Goal: Transaction & Acquisition: Purchase product/service

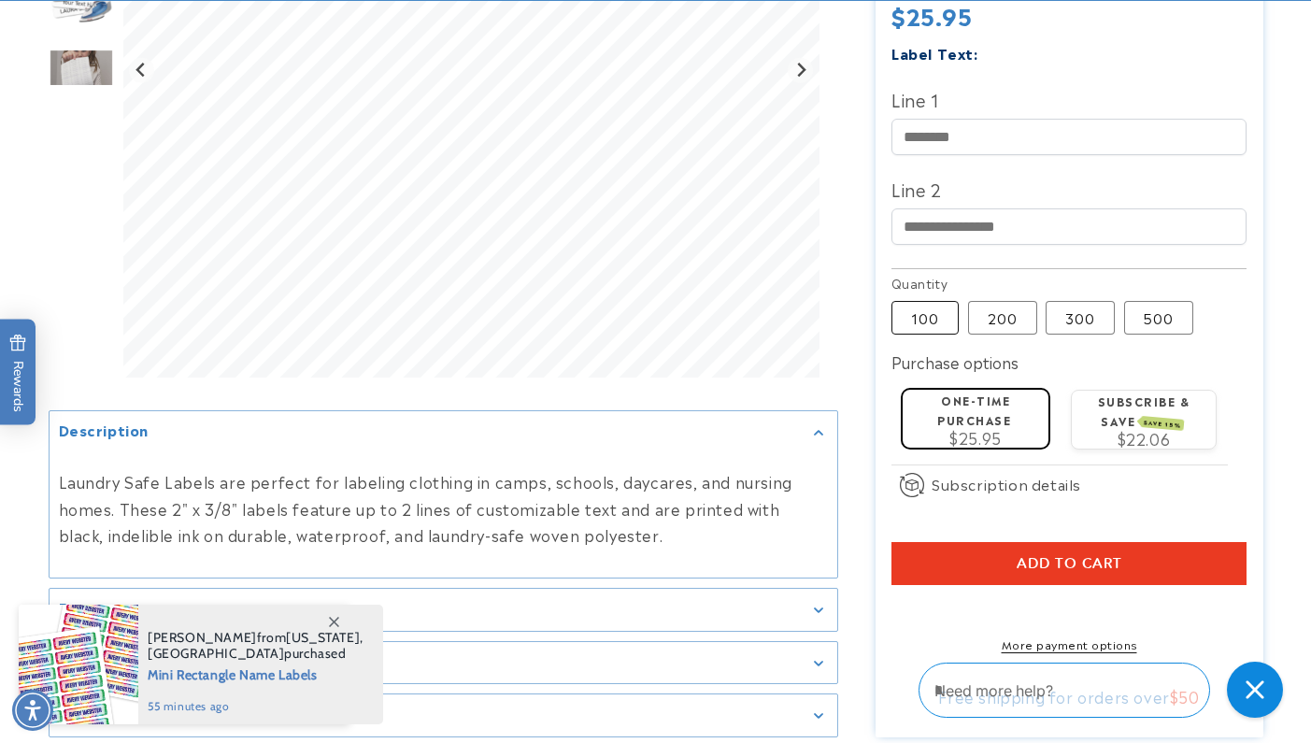
click at [931, 301] on label "100 Variant sold out or unavailable" at bounding box center [925, 318] width 67 height 34
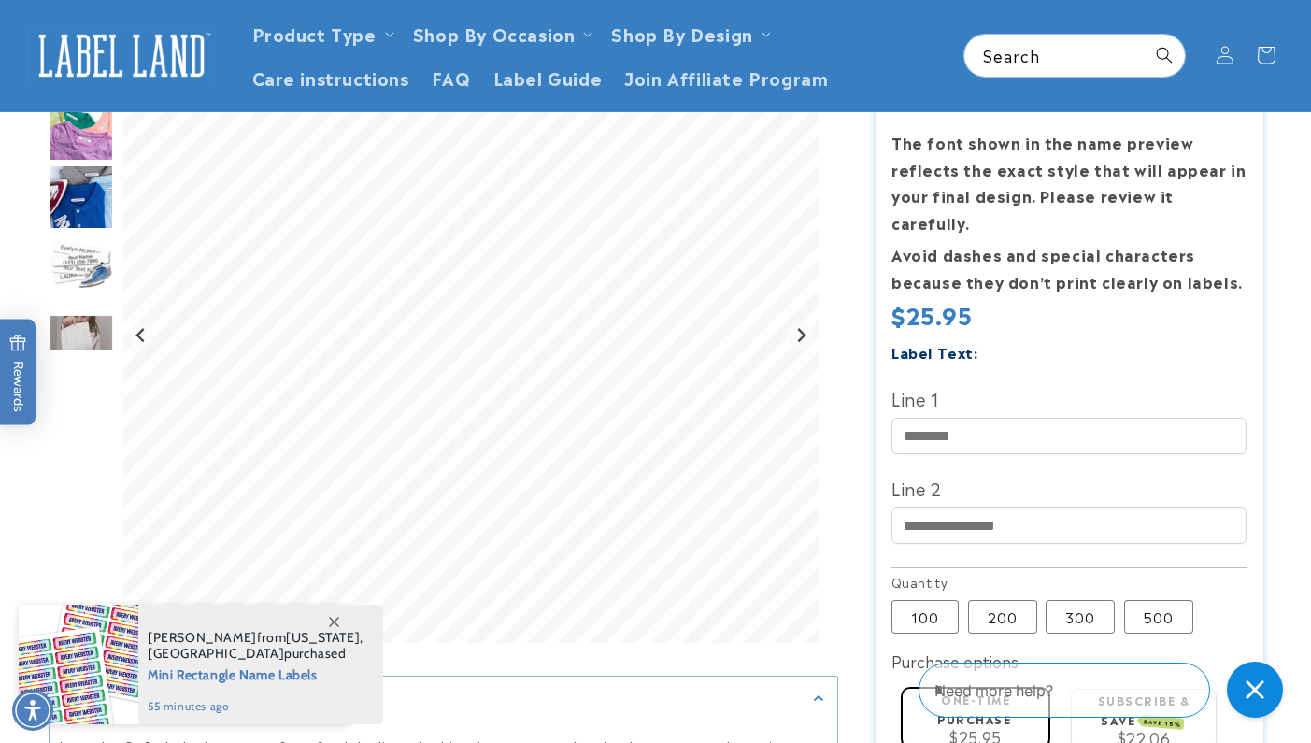
scroll to position [280, 0]
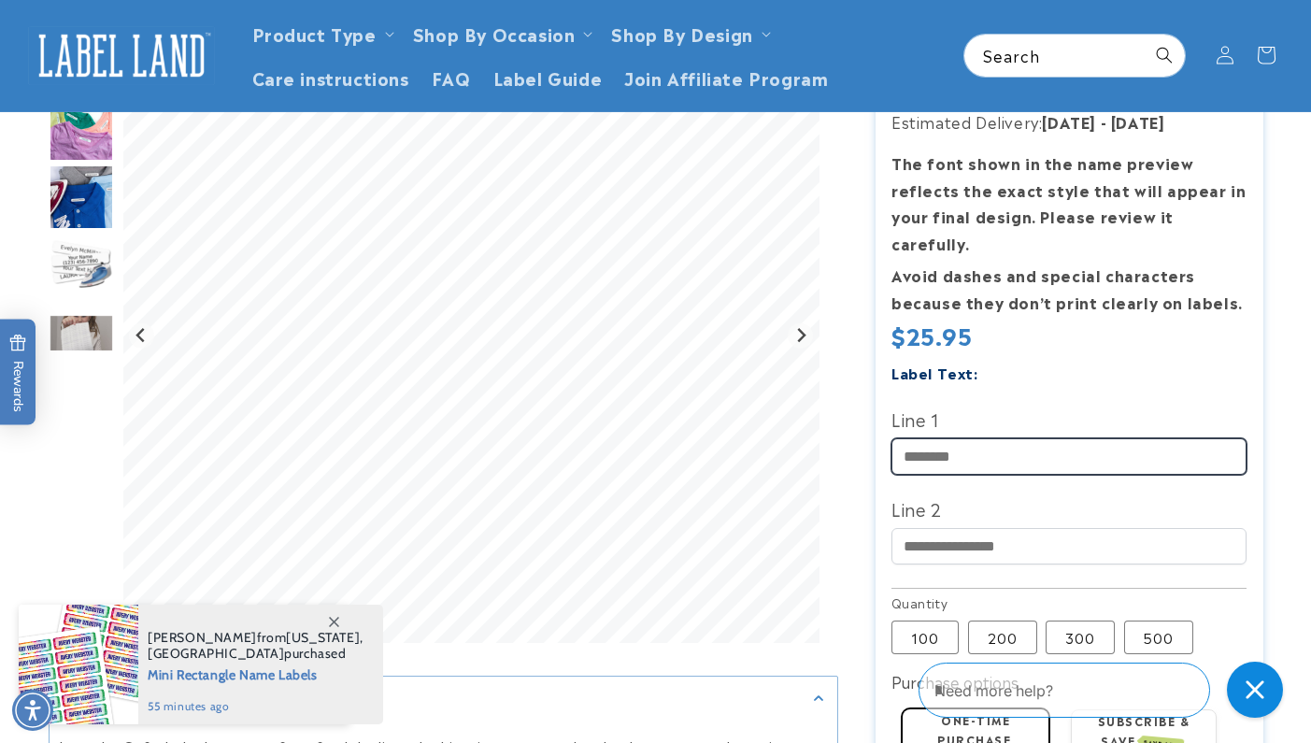
click at [1005, 438] on input "Line 1" at bounding box center [1069, 456] width 355 height 36
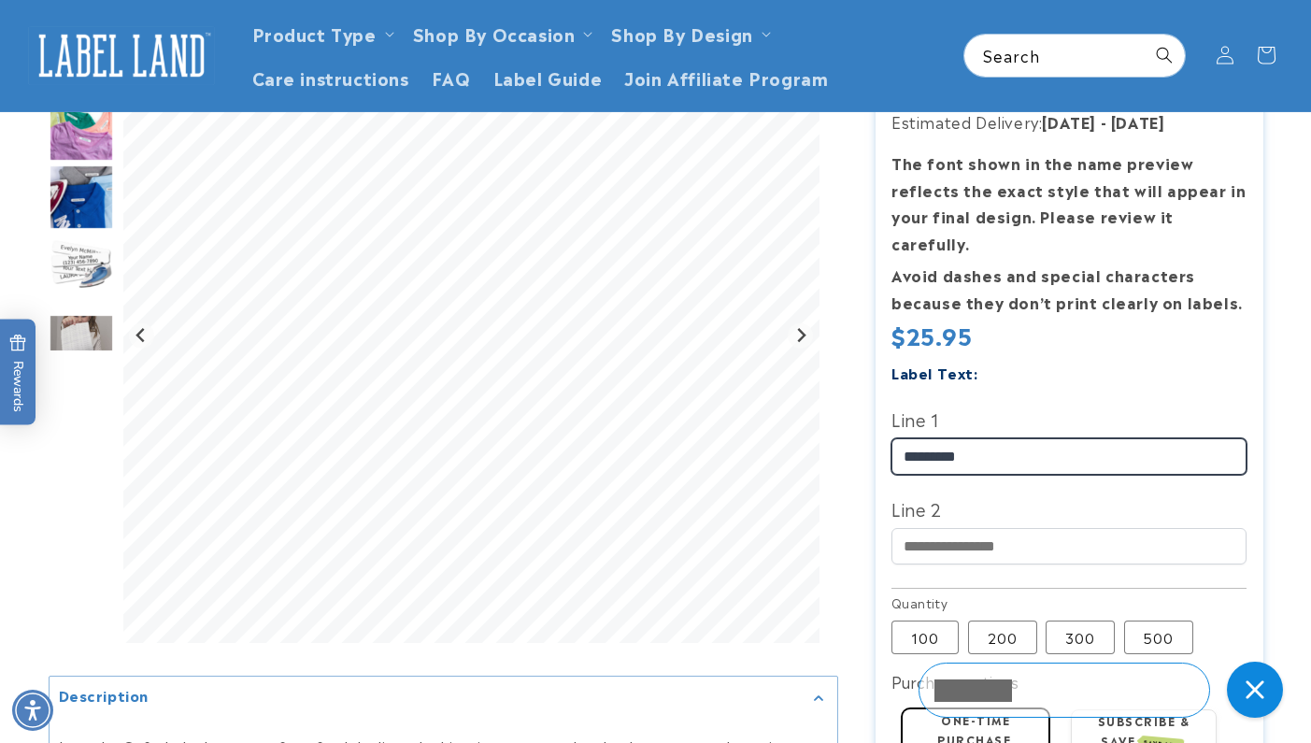
type input "*********"
click at [1065, 493] on label "Line 2" at bounding box center [1069, 508] width 355 height 30
click at [1065, 528] on input "Line 2" at bounding box center [1069, 546] width 355 height 36
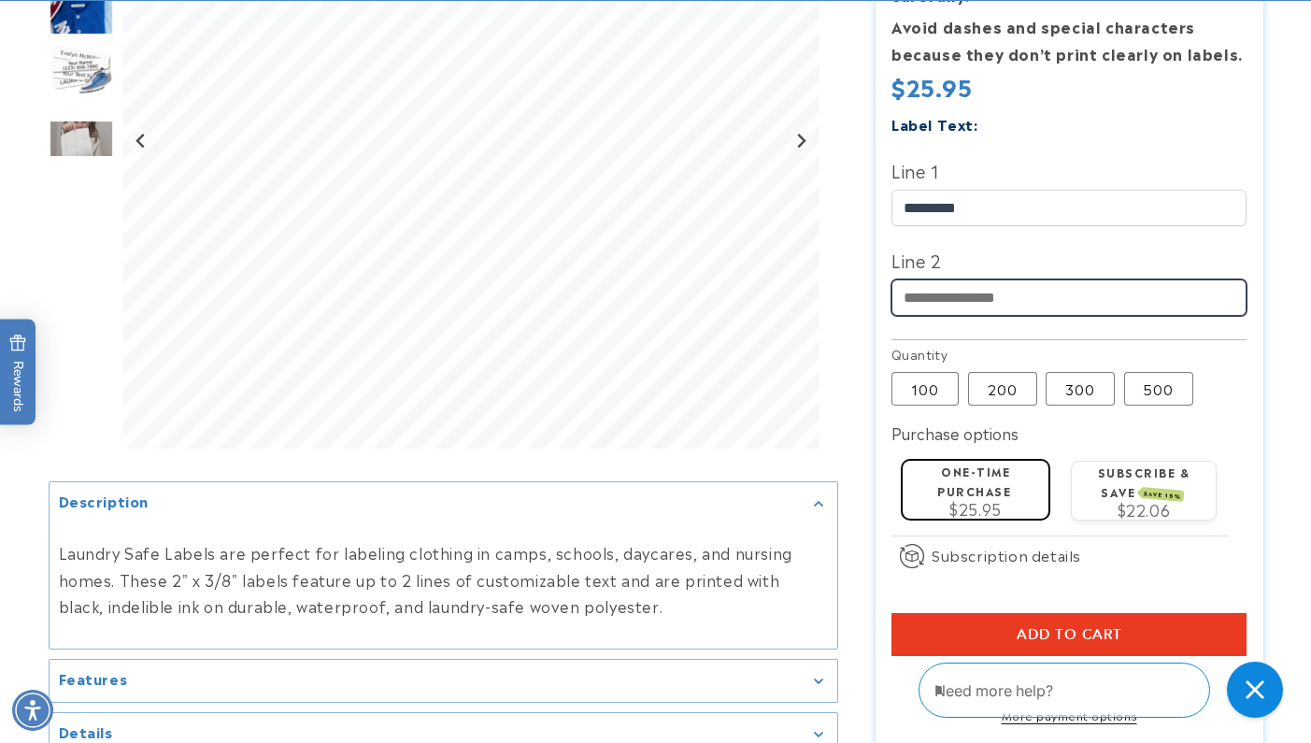
scroll to position [531, 0]
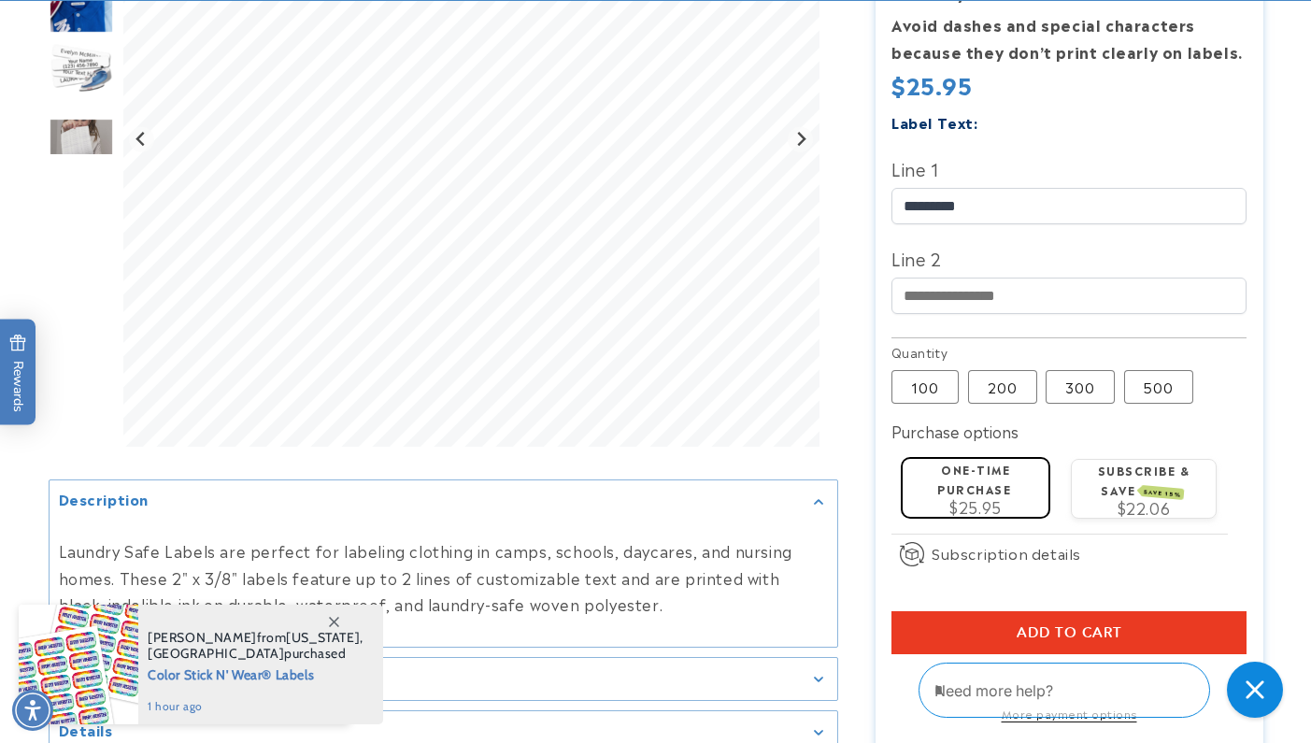
click at [1059, 624] on span "Add to cart" at bounding box center [1070, 632] width 106 height 17
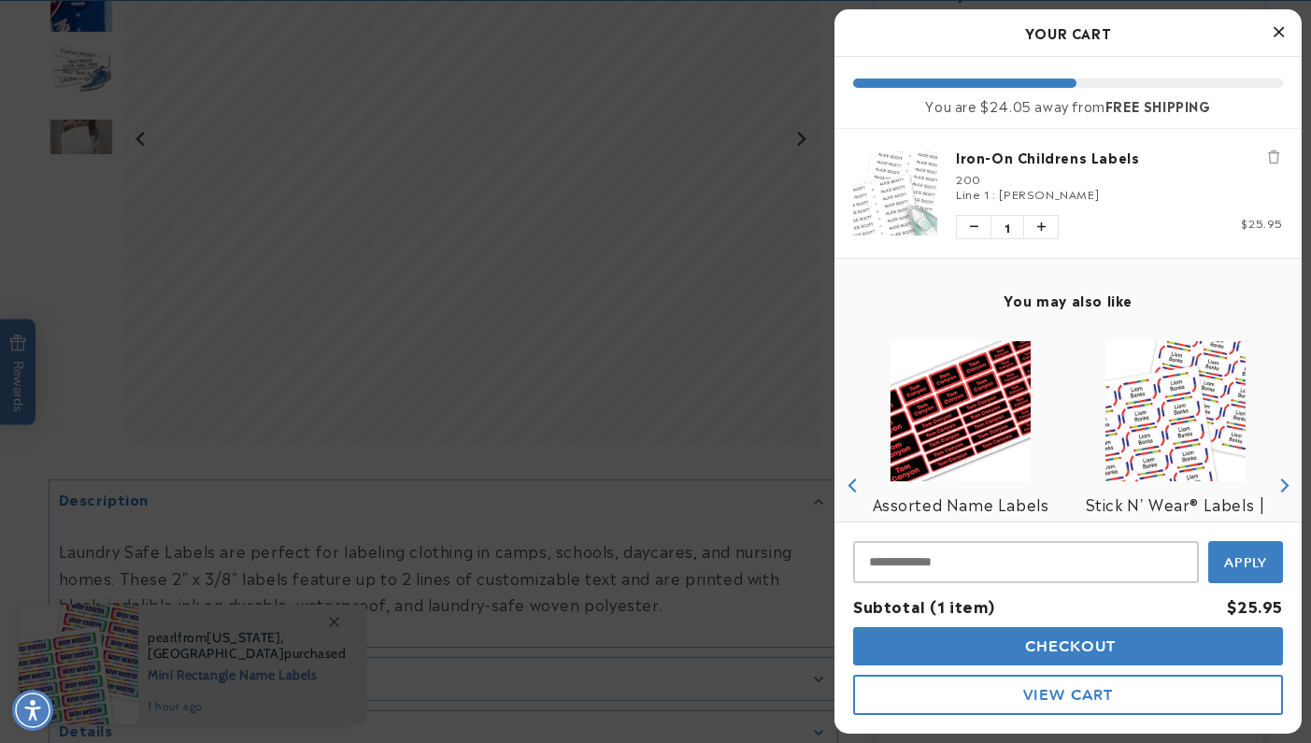
click at [332, 622] on icon at bounding box center [334, 622] width 10 height 10
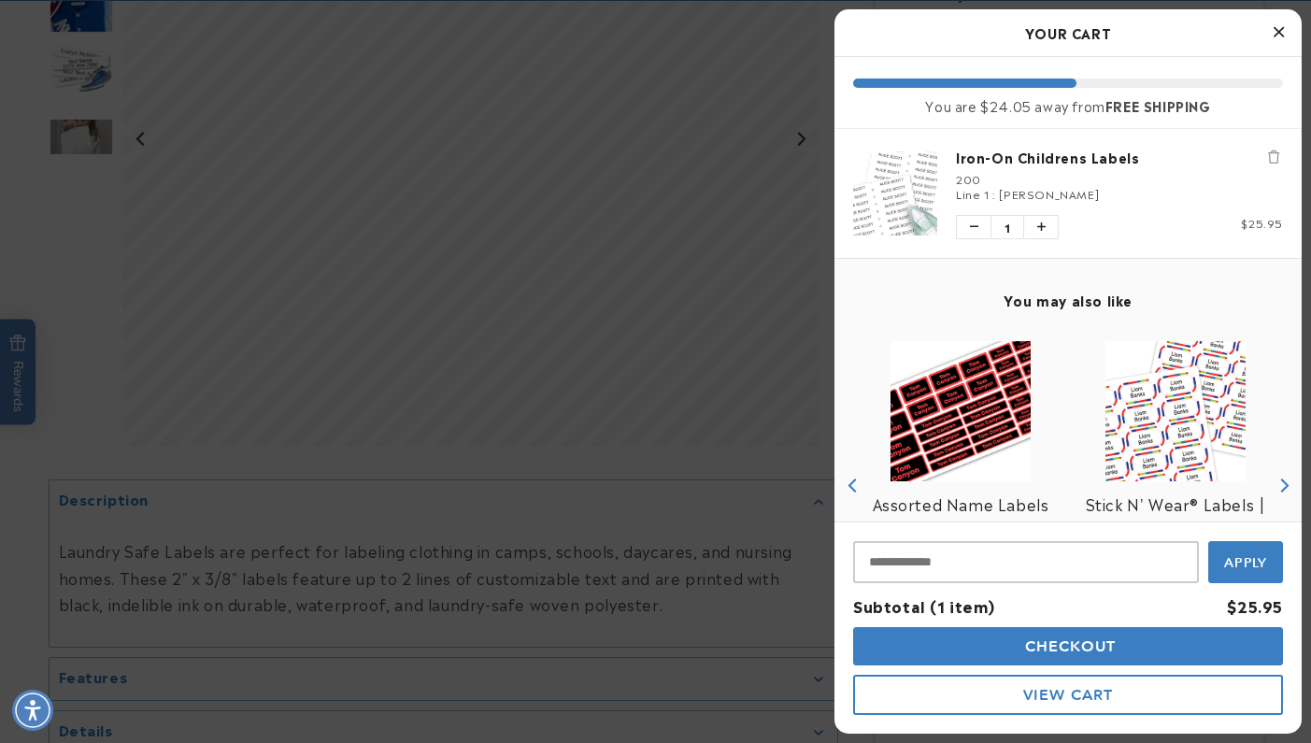
click at [1250, 683] on icon "Close gorgias live chat" at bounding box center [1255, 689] width 20 height 20
click at [1093, 624] on span "Add to cart" at bounding box center [1070, 632] width 106 height 17
click at [1113, 553] on div "Subscription details How subscriptions work By signing up to this subscription …" at bounding box center [1069, 561] width 355 height 53
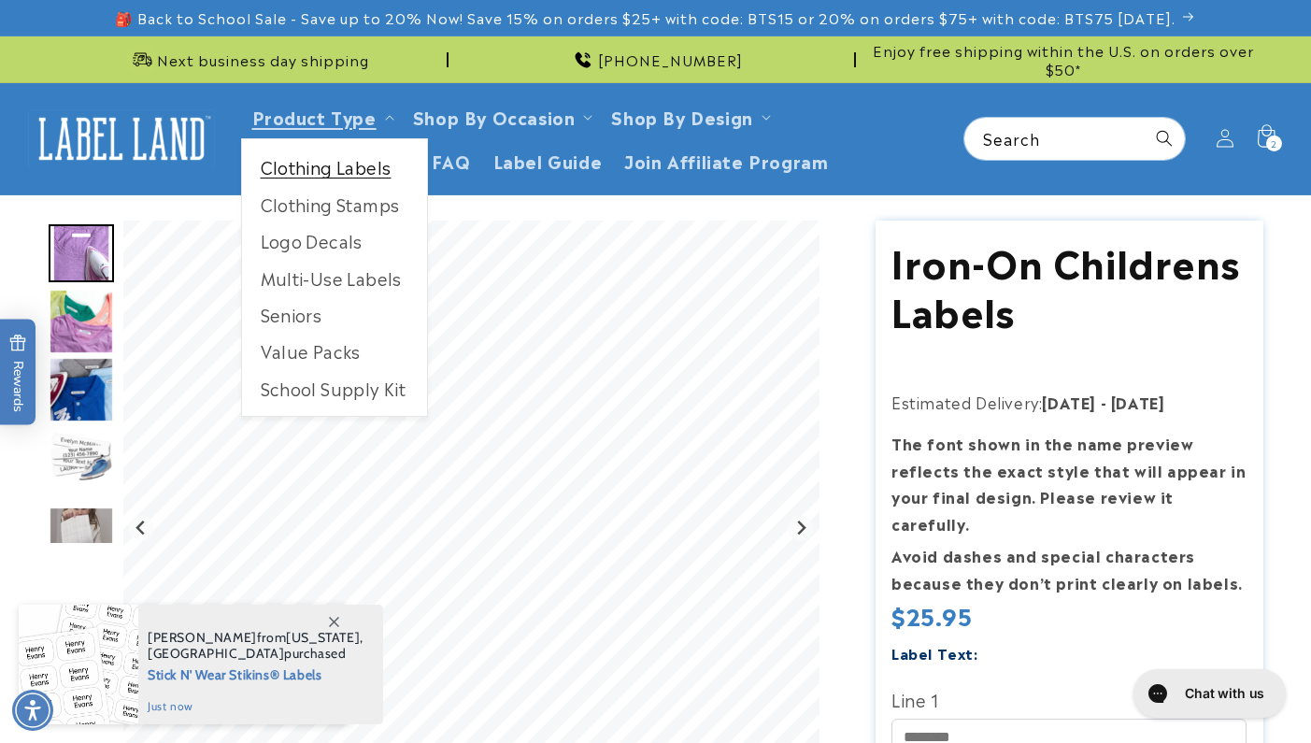
click at [365, 172] on link "Clothing Labels" at bounding box center [334, 167] width 185 height 36
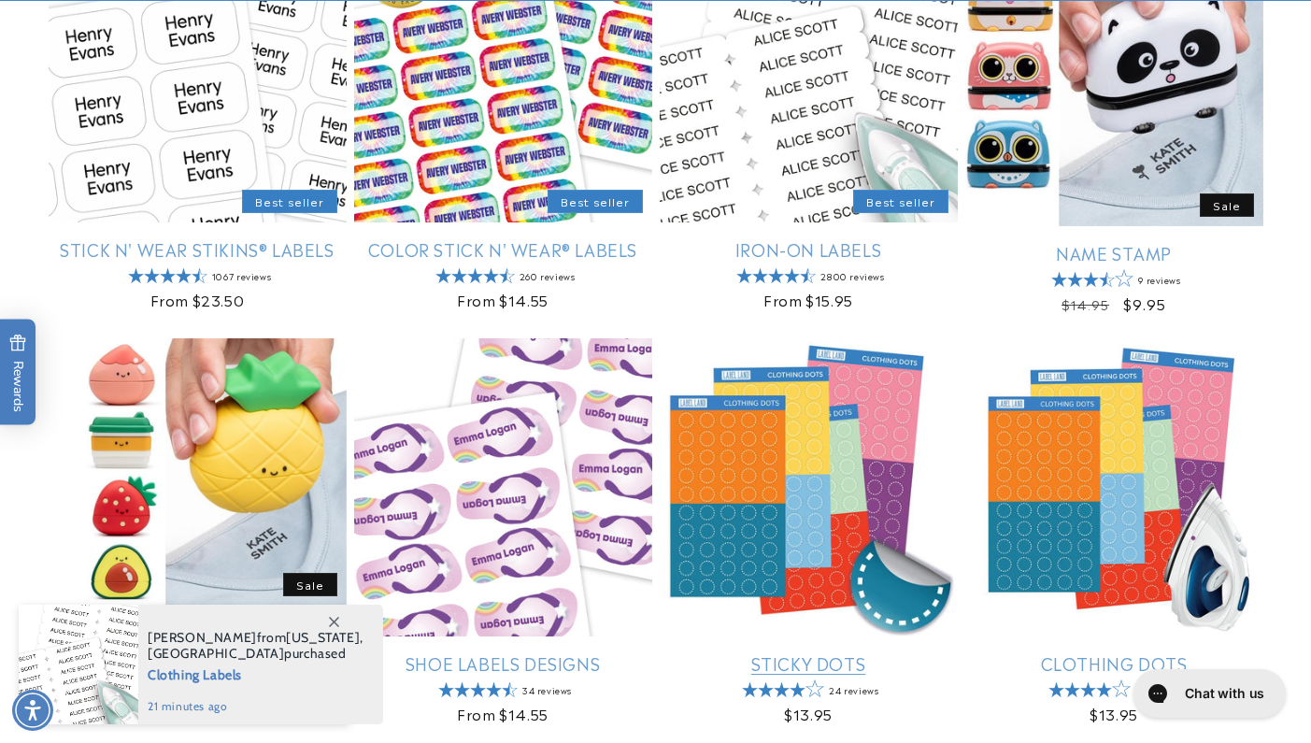
scroll to position [450, 0]
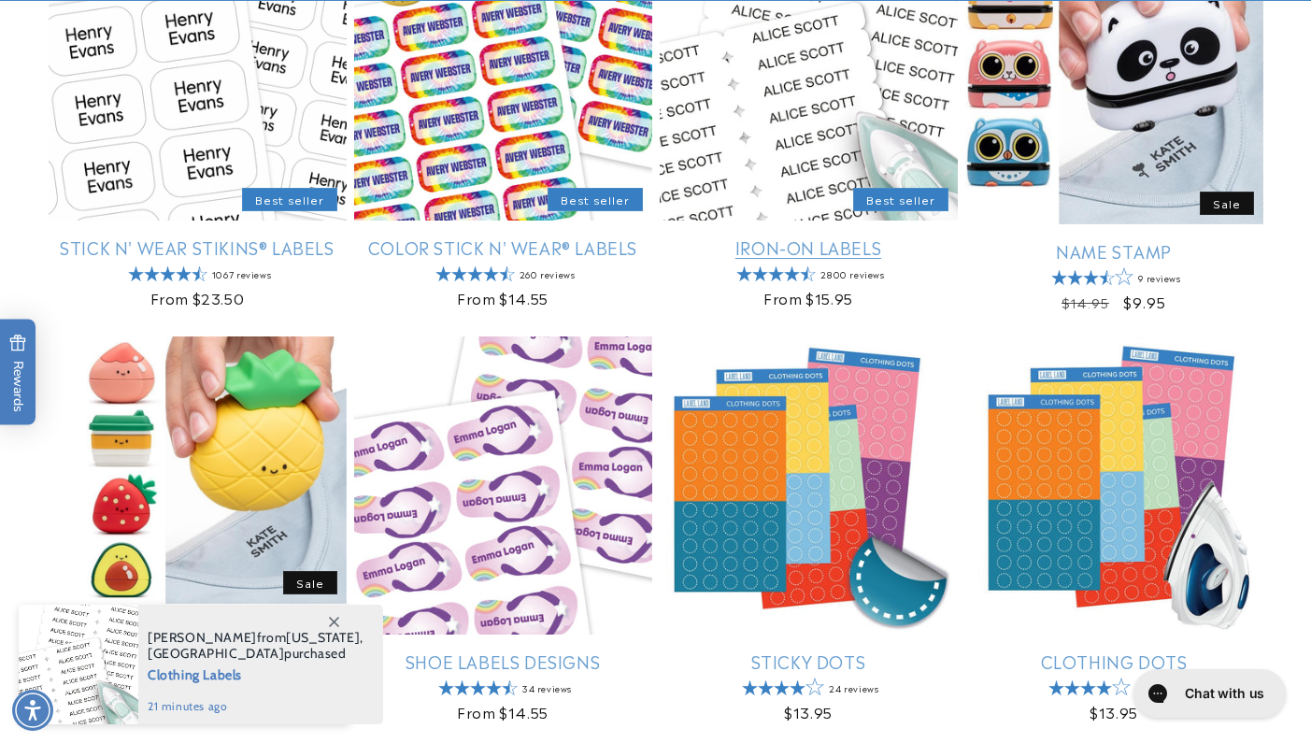
click at [810, 246] on link "Iron-On Labels" at bounding box center [809, 246] width 298 height 21
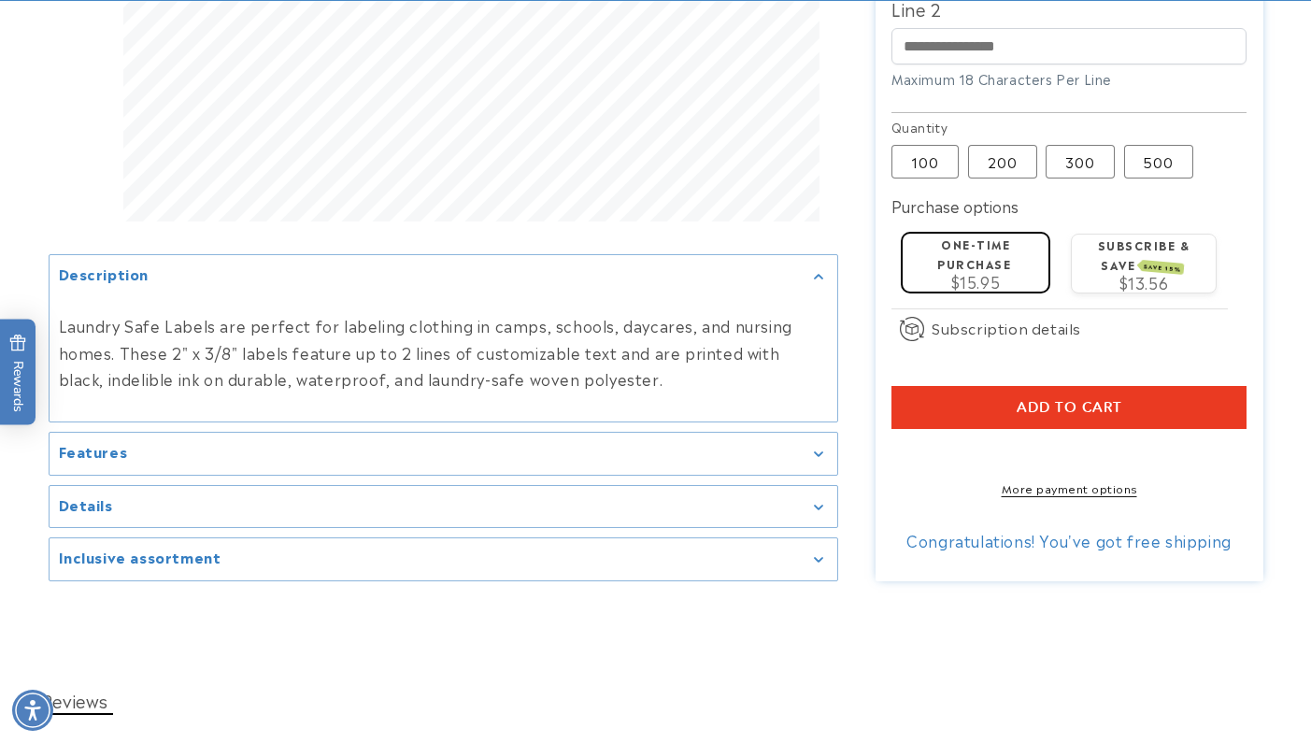
scroll to position [767, 0]
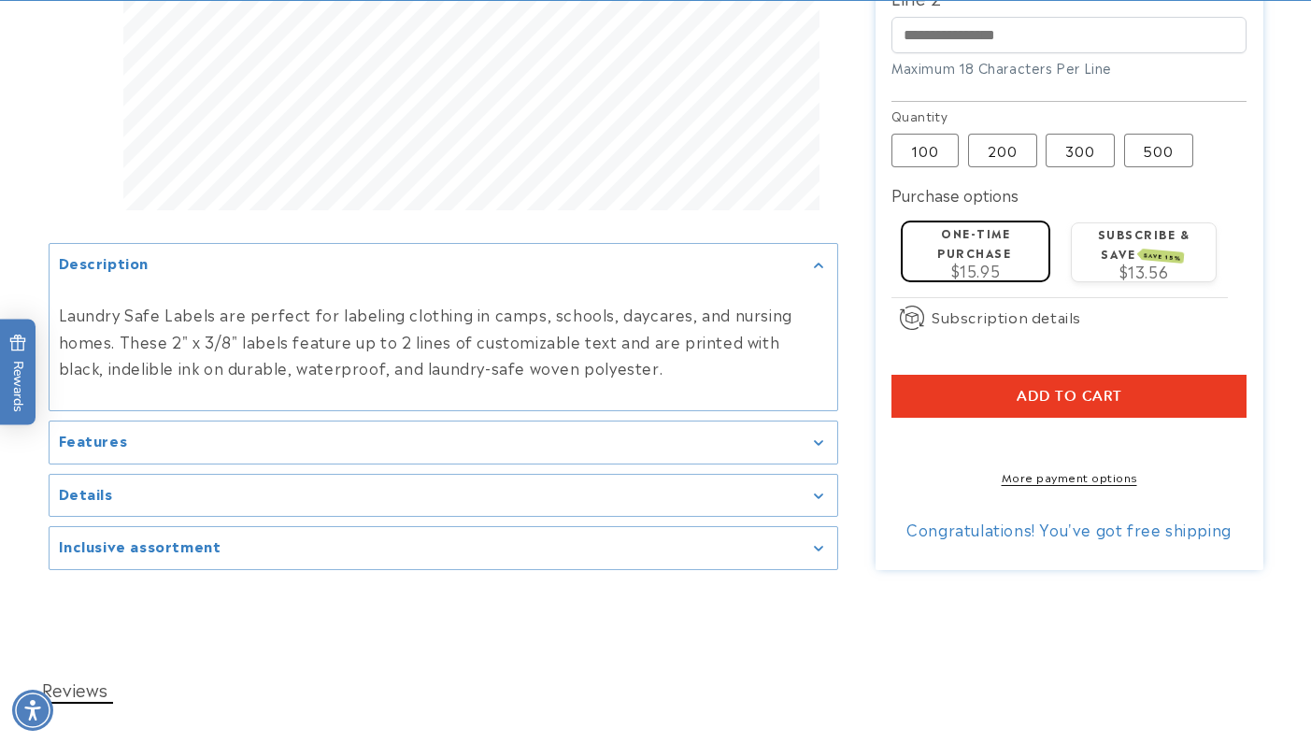
type input "*********"
click at [645, 493] on summary "Details" at bounding box center [444, 496] width 788 height 42
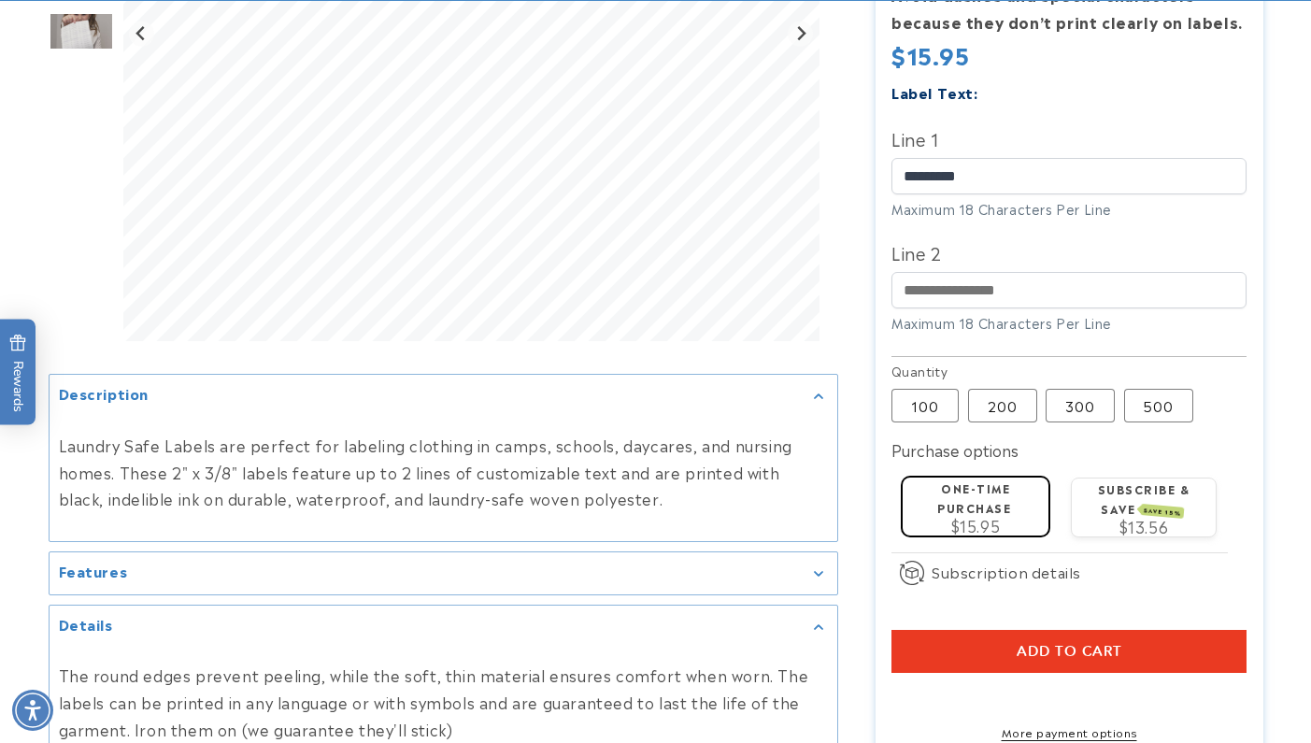
scroll to position [514, 0]
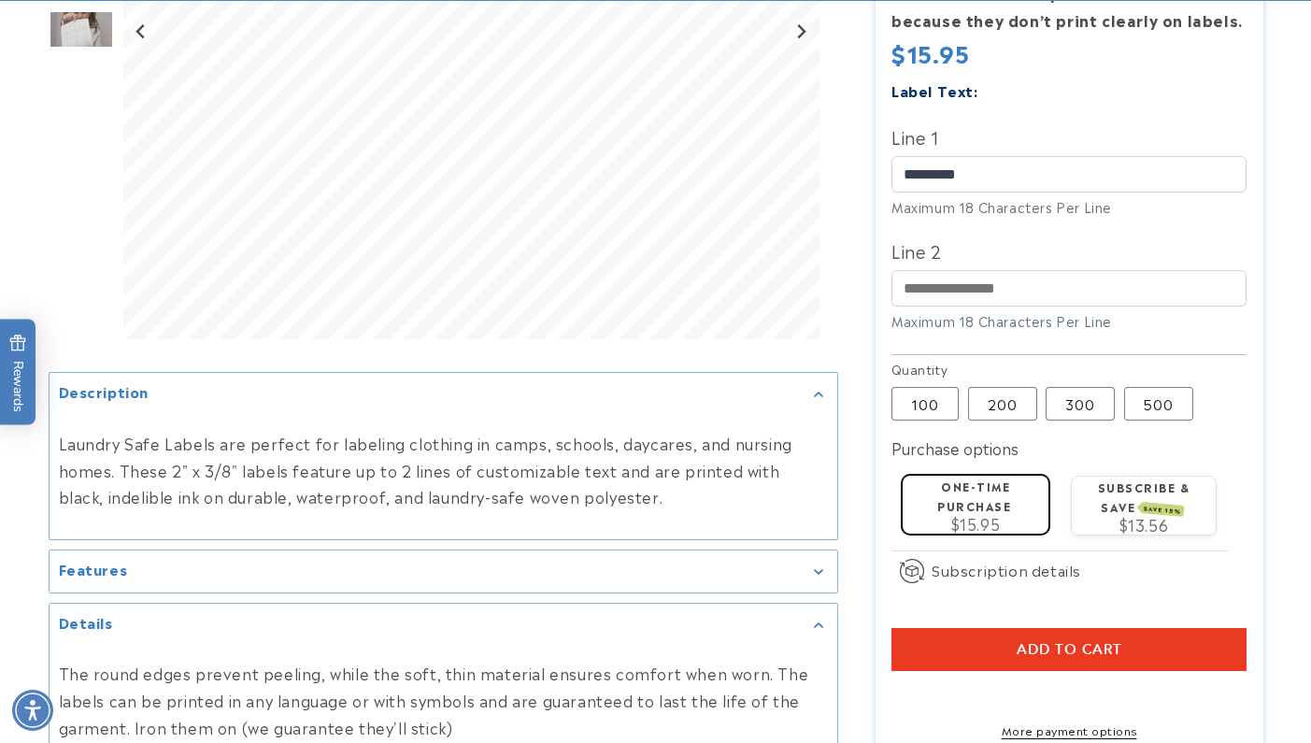
click at [1195, 643] on button "Add to cart" at bounding box center [1069, 649] width 355 height 43
